Goal: Information Seeking & Learning: Learn about a topic

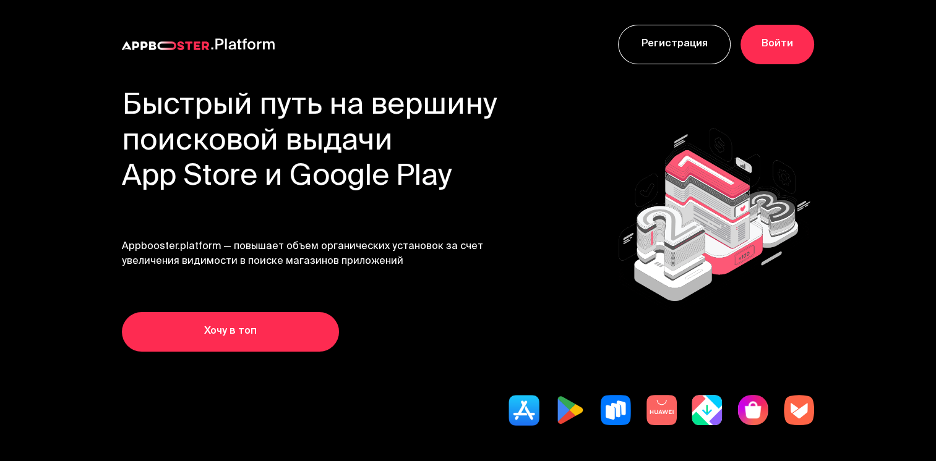
click at [299, 456] on section "Быстрый путь на вершину поисковой выдачи App Store и Google Play Appbooster.pla…" at bounding box center [468, 297] width 936 height 416
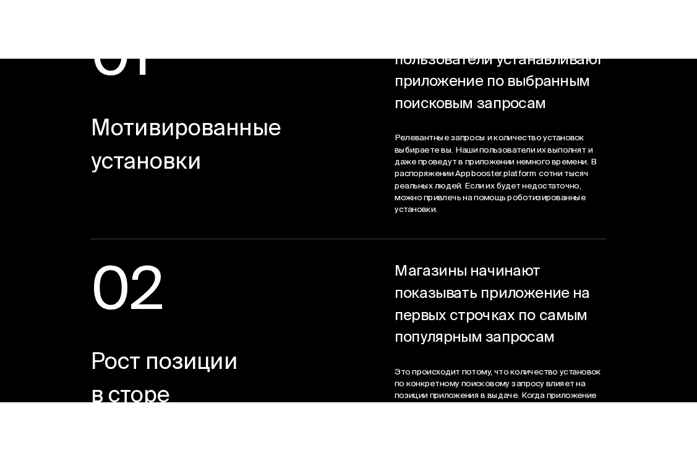
scroll to position [1560, 0]
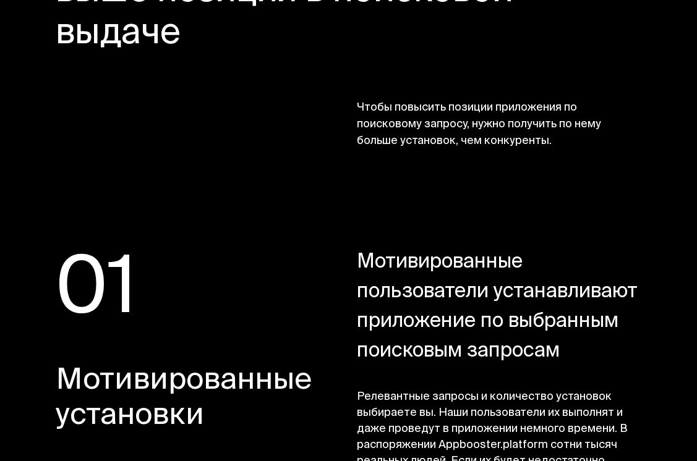
click at [399, 437] on span "Релевантные запросы и количество установок выбираете вы. Наши пользователи их в…" at bounding box center [499, 446] width 284 height 113
click at [411, 438] on span "Релевантные запросы и количество установок выбираете вы. Наши пользователи их в…" at bounding box center [499, 446] width 284 height 113
click at [213, 417] on span "Мотивированные установки" at bounding box center [194, 400] width 276 height 71
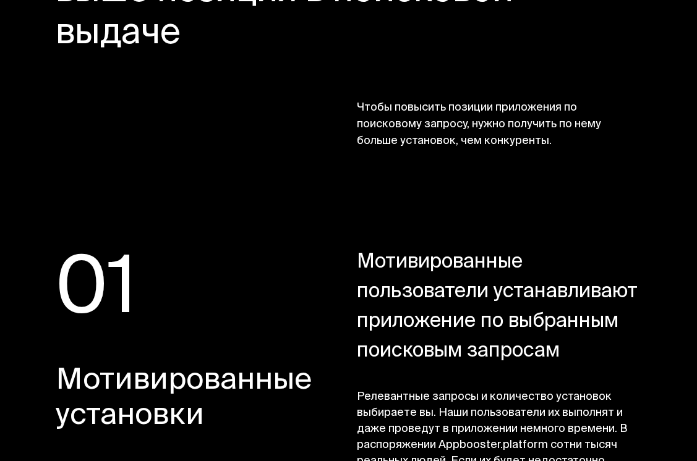
click at [195, 455] on div "01 Мотивированные установки" at bounding box center [194, 376] width 276 height 254
click at [146, 263] on span "01" at bounding box center [194, 294] width 276 height 90
click at [148, 282] on span "01" at bounding box center [194, 294] width 276 height 90
click at [159, 283] on span "01" at bounding box center [194, 294] width 276 height 90
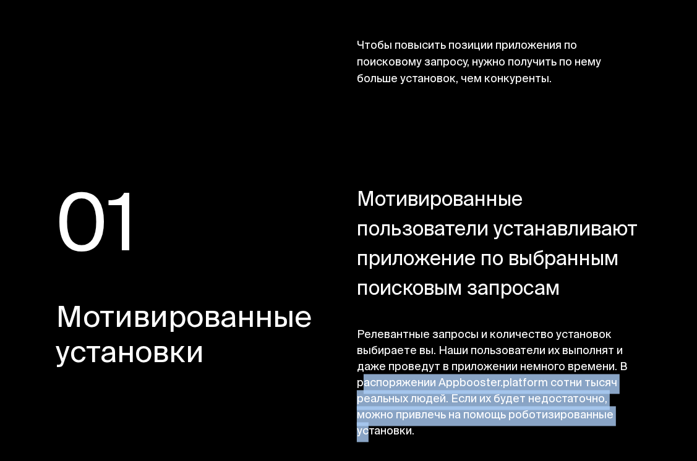
scroll to position [1729, 0]
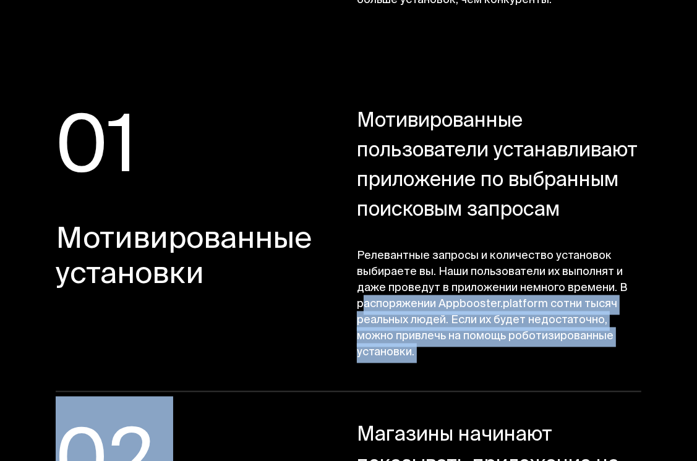
drag, startPoint x: 363, startPoint y: 406, endPoint x: 357, endPoint y: 464, distance: 58.5
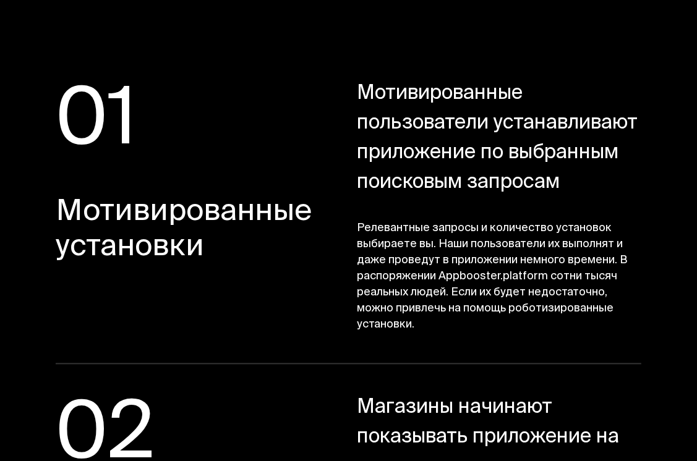
click at [358, 430] on span "Магазины начинают показывать приложение на первых строчках по самым популярным …" at bounding box center [499, 454] width 284 height 119
click at [148, 267] on span "Мотивированные установки" at bounding box center [194, 231] width 276 height 71
drag, startPoint x: 148, startPoint y: 271, endPoint x: 149, endPoint y: 323, distance: 51.9
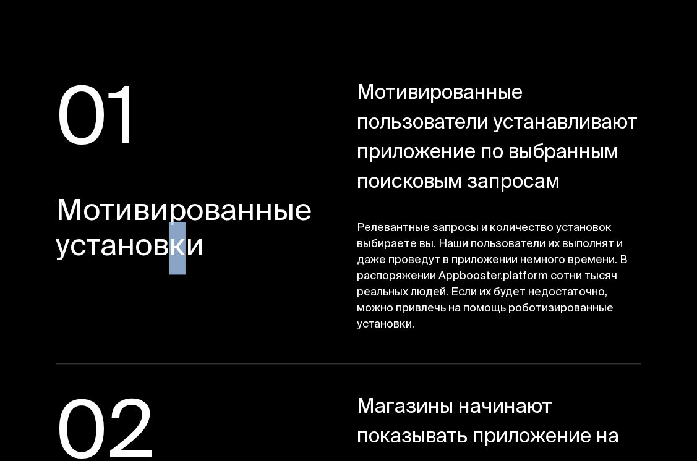
click at [148, 323] on div "01 Мотивированные установки" at bounding box center [194, 207] width 276 height 254
